Goal: Information Seeking & Learning: Check status

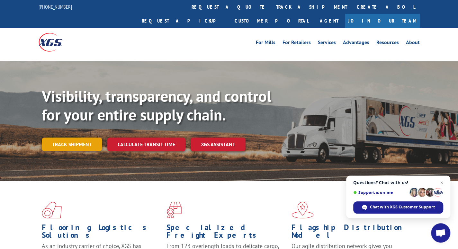
click at [70, 137] on link "Track shipment" at bounding box center [72, 144] width 60 height 14
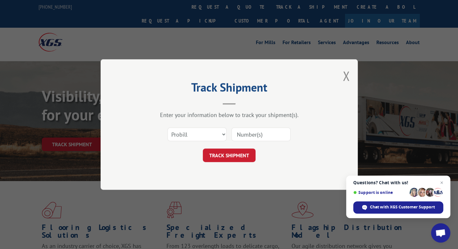
click at [241, 132] on input at bounding box center [261, 134] width 59 height 14
paste input "17594561"
type input "17594561"
click at [228, 155] on button "TRACK SHIPMENT" at bounding box center [229, 155] width 53 height 14
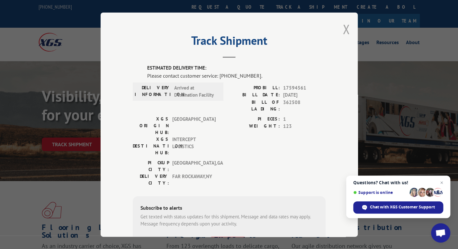
click at [343, 29] on button "Close modal" at bounding box center [346, 29] width 7 height 17
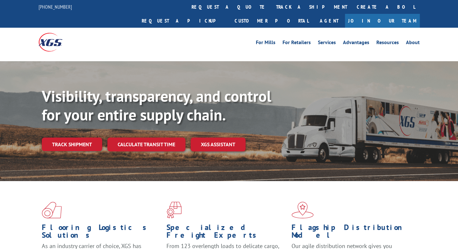
click at [73, 137] on div "Visibility, transparency, and control for your entire supply chain. Track shipm…" at bounding box center [250, 132] width 417 height 90
click at [71, 137] on link "Track shipment" at bounding box center [72, 144] width 60 height 14
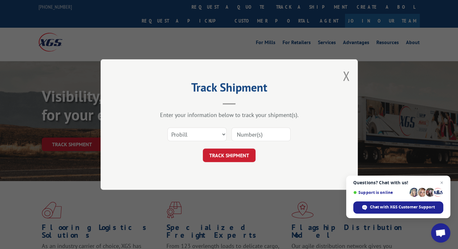
click at [267, 133] on input at bounding box center [261, 134] width 59 height 14
paste input "17594561"
type input "17594561"
click at [233, 150] on button "TRACK SHIPMENT" at bounding box center [229, 155] width 53 height 14
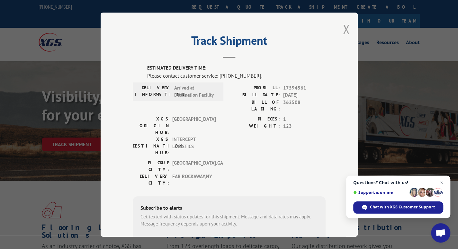
click at [344, 31] on button "Close modal" at bounding box center [346, 29] width 7 height 17
